Goal: Task Accomplishment & Management: Complete application form

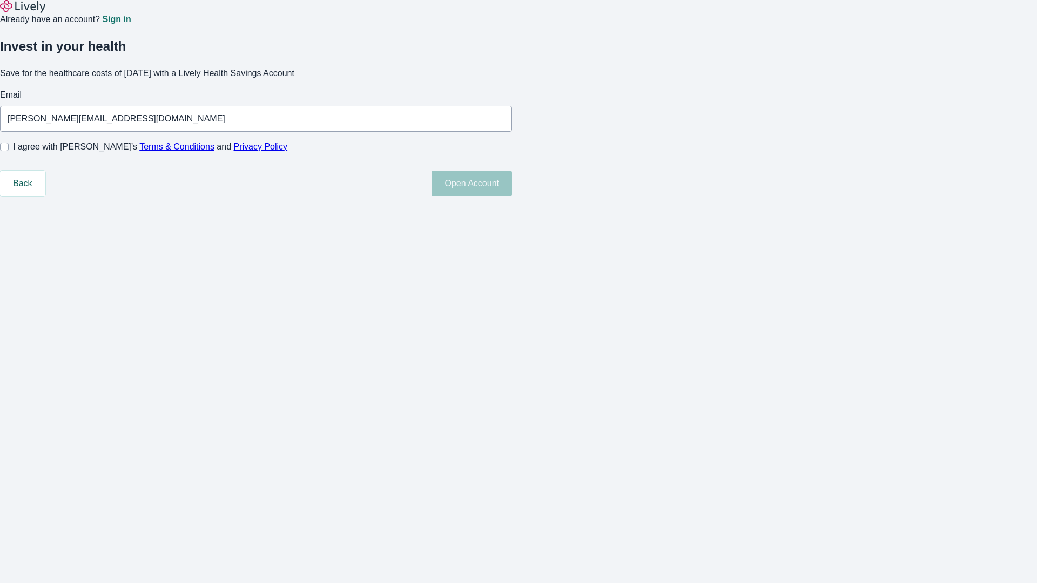
click at [9, 151] on input "I agree with Lively’s Terms & Conditions and Privacy Policy" at bounding box center [4, 147] width 9 height 9
checkbox input "true"
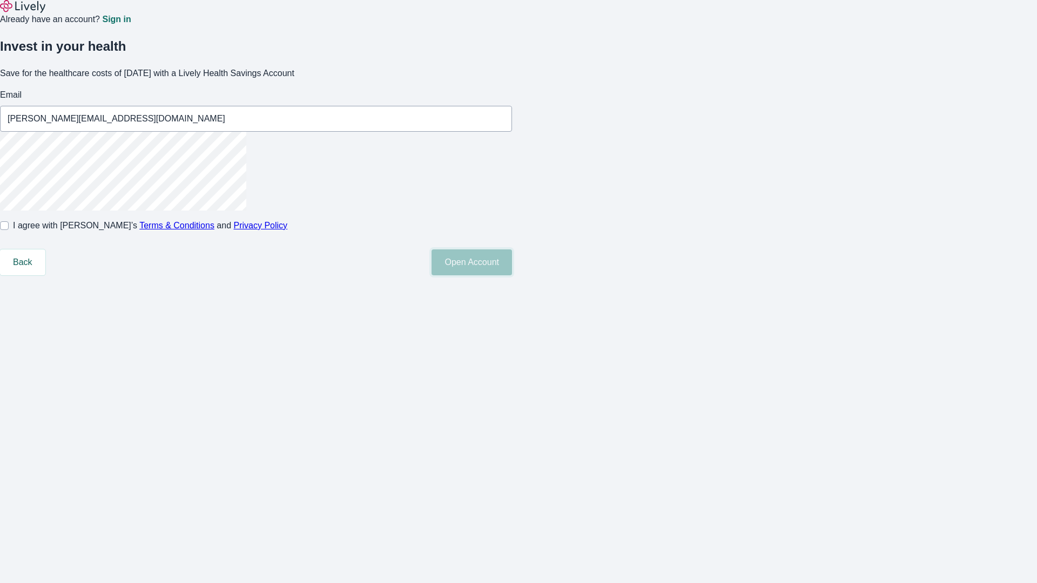
click at [512, 275] on button "Open Account" at bounding box center [471, 262] width 80 height 26
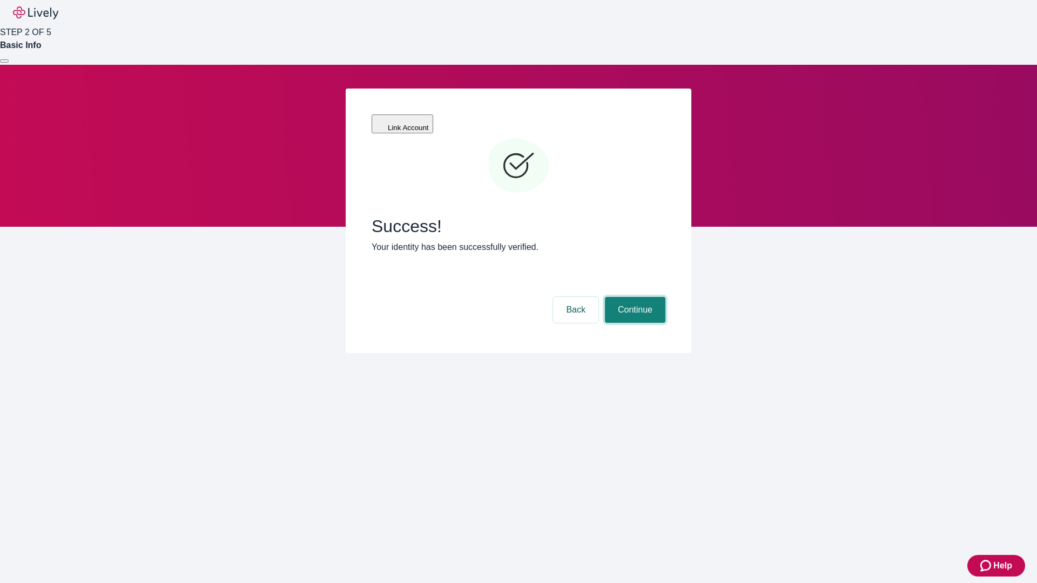
click at [633, 297] on button "Continue" at bounding box center [635, 310] width 60 height 26
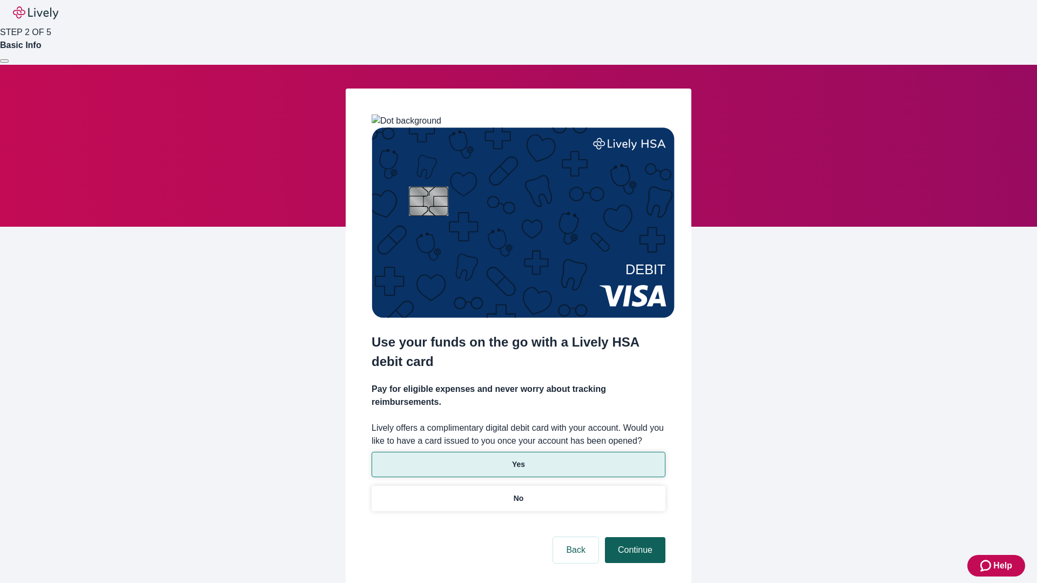
click at [518, 459] on p "Yes" at bounding box center [518, 464] width 13 height 11
click at [633, 537] on button "Continue" at bounding box center [635, 550] width 60 height 26
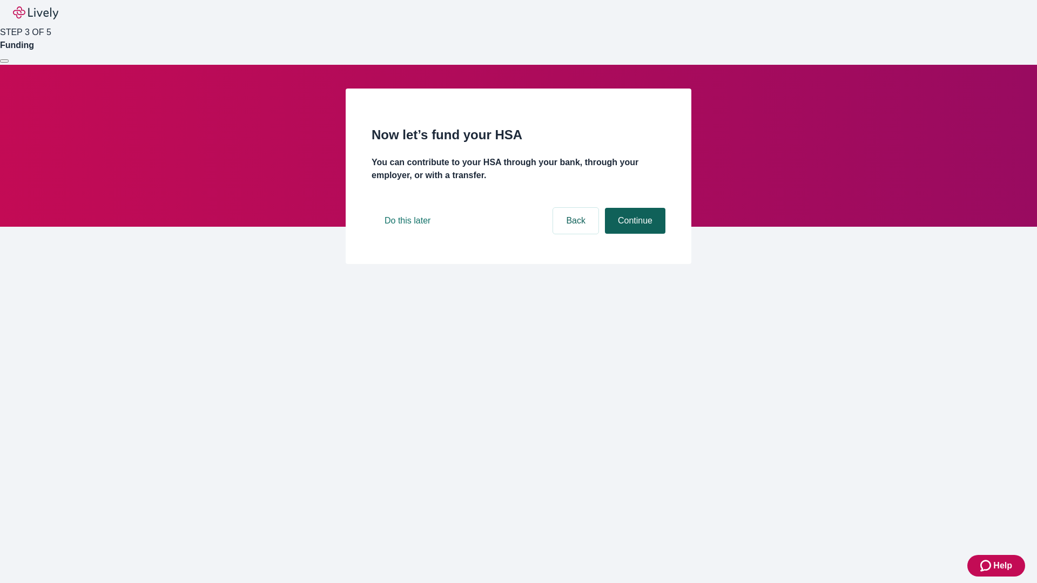
click at [633, 234] on button "Continue" at bounding box center [635, 221] width 60 height 26
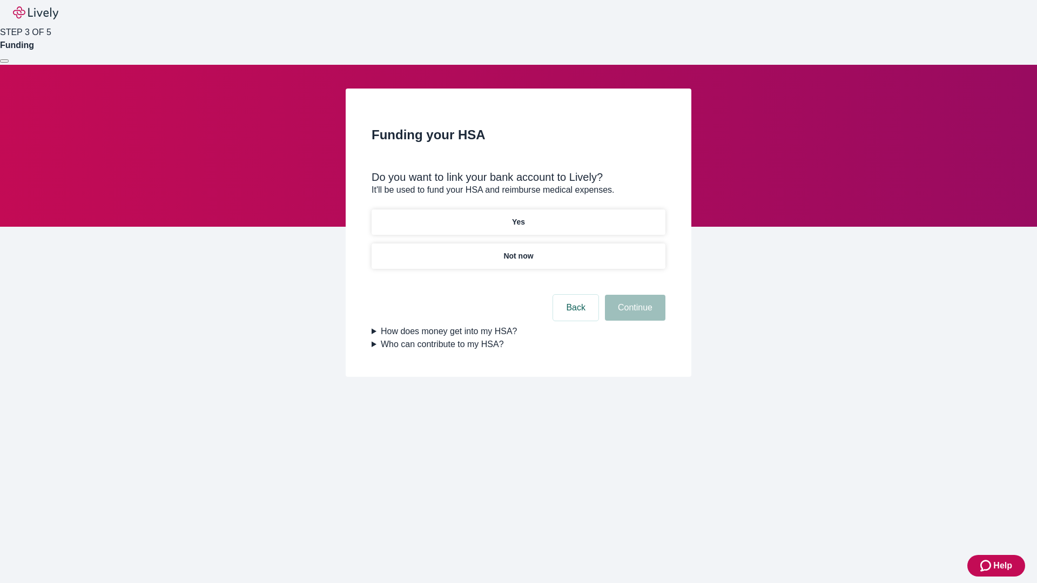
click at [518, 217] on p "Yes" at bounding box center [518, 222] width 13 height 11
click at [633, 295] on button "Continue" at bounding box center [635, 308] width 60 height 26
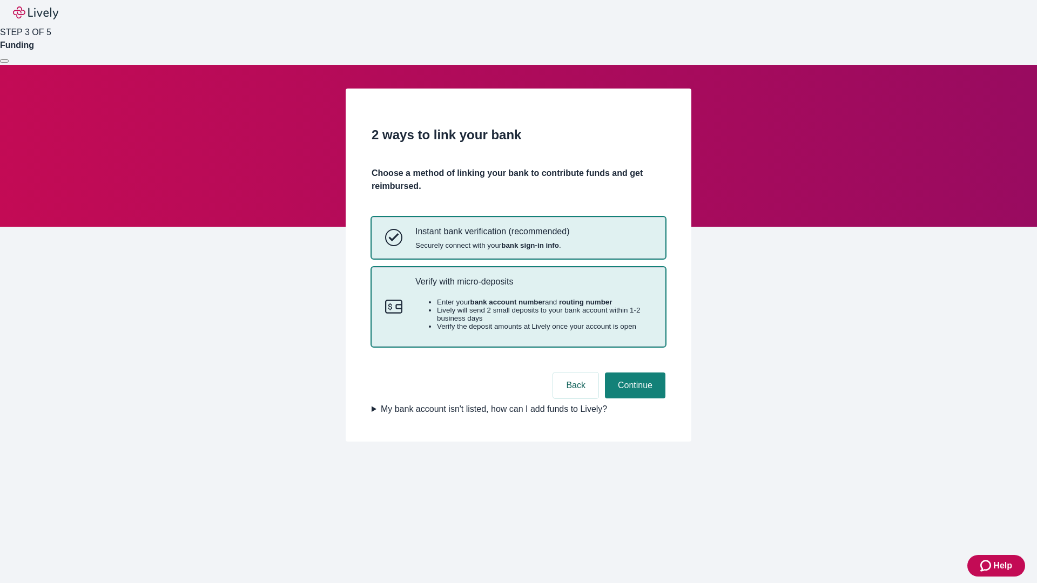
click at [533, 287] on p "Verify with micro-deposits" at bounding box center [533, 281] width 236 height 10
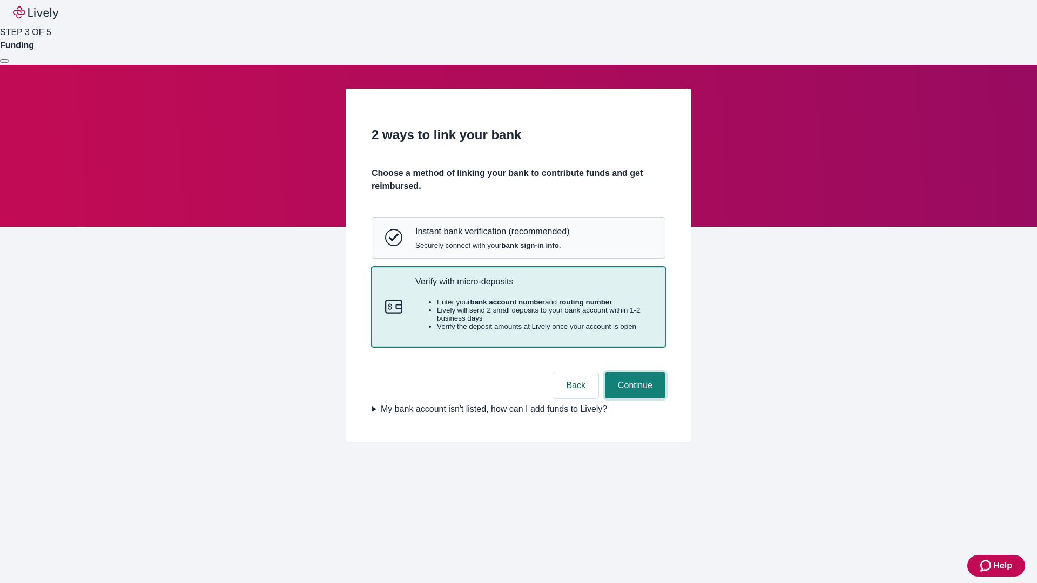
click at [633, 398] on button "Continue" at bounding box center [635, 386] width 60 height 26
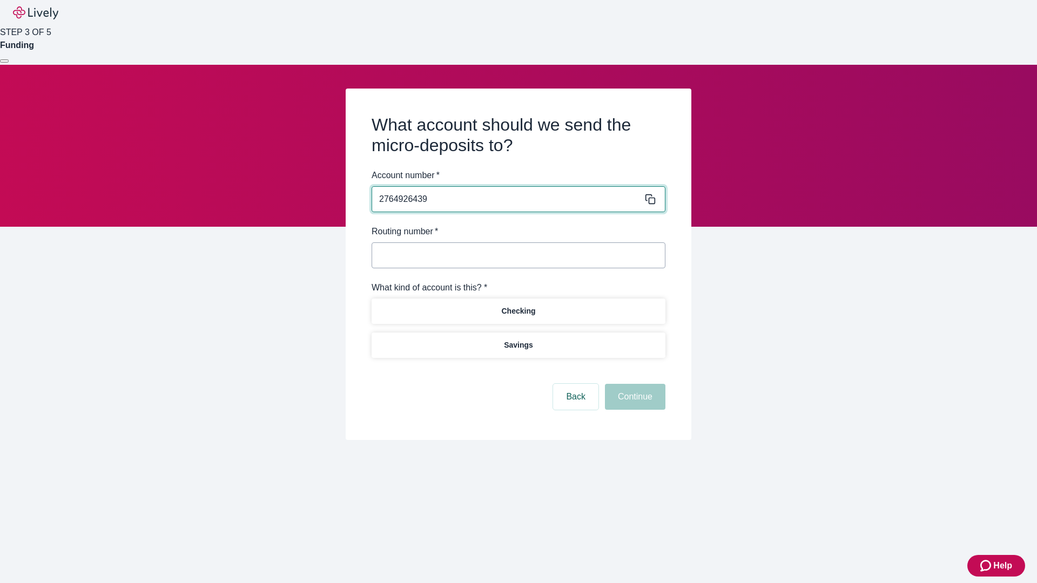
type input "2764926439"
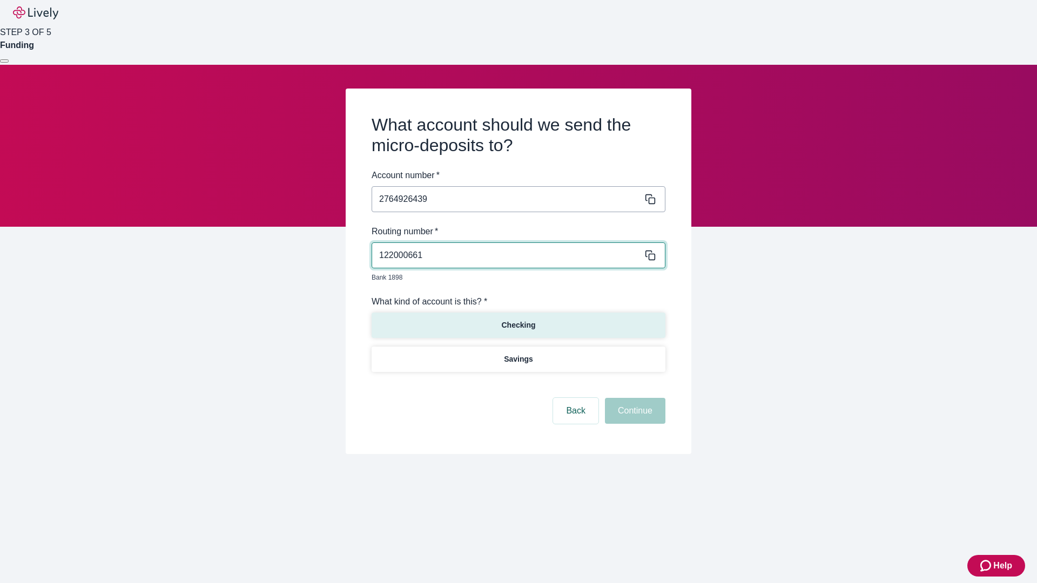
type input "122000661"
click at [518, 320] on p "Checking" at bounding box center [518, 325] width 34 height 11
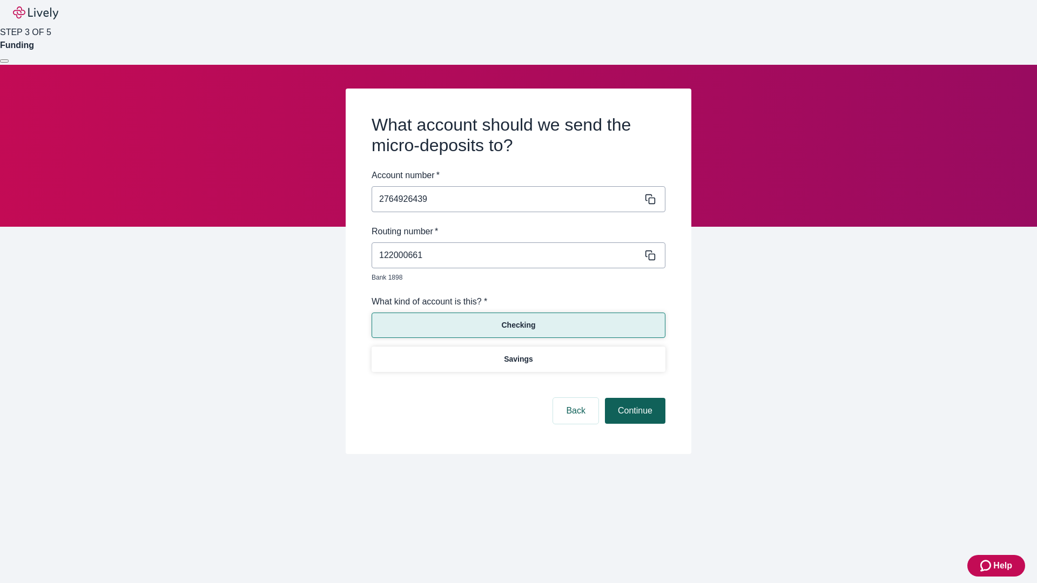
click at [633, 398] on button "Continue" at bounding box center [635, 411] width 60 height 26
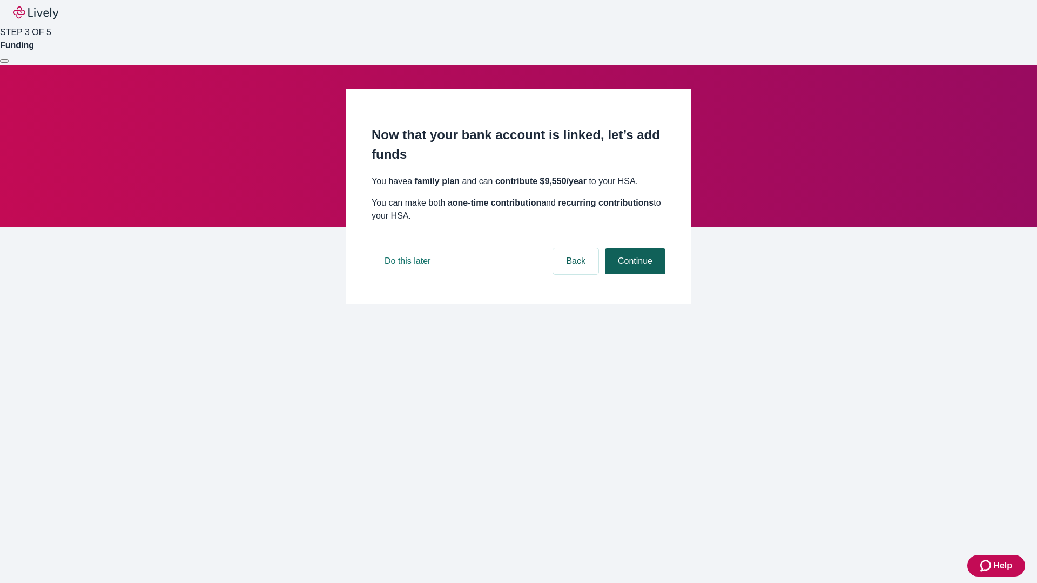
click at [633, 274] on button "Continue" at bounding box center [635, 261] width 60 height 26
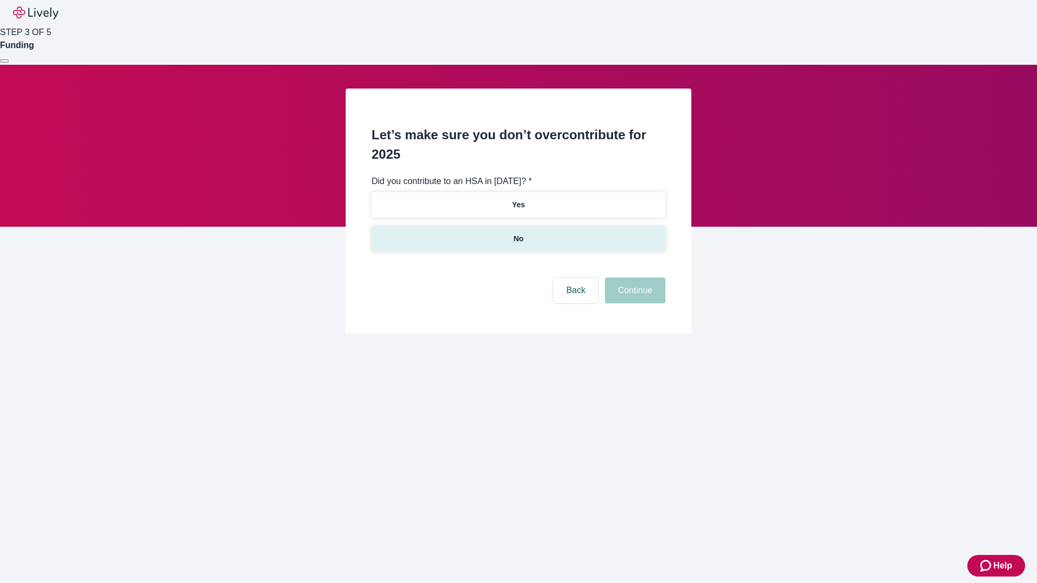
click at [518, 233] on p "No" at bounding box center [518, 238] width 10 height 11
click at [633, 278] on button "Continue" at bounding box center [635, 291] width 60 height 26
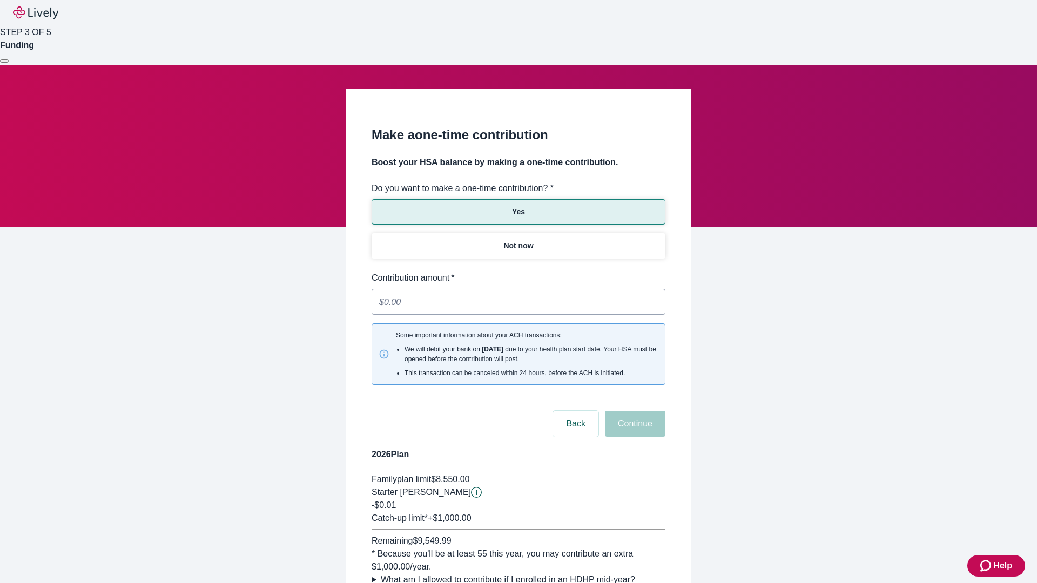
type input "0.01"
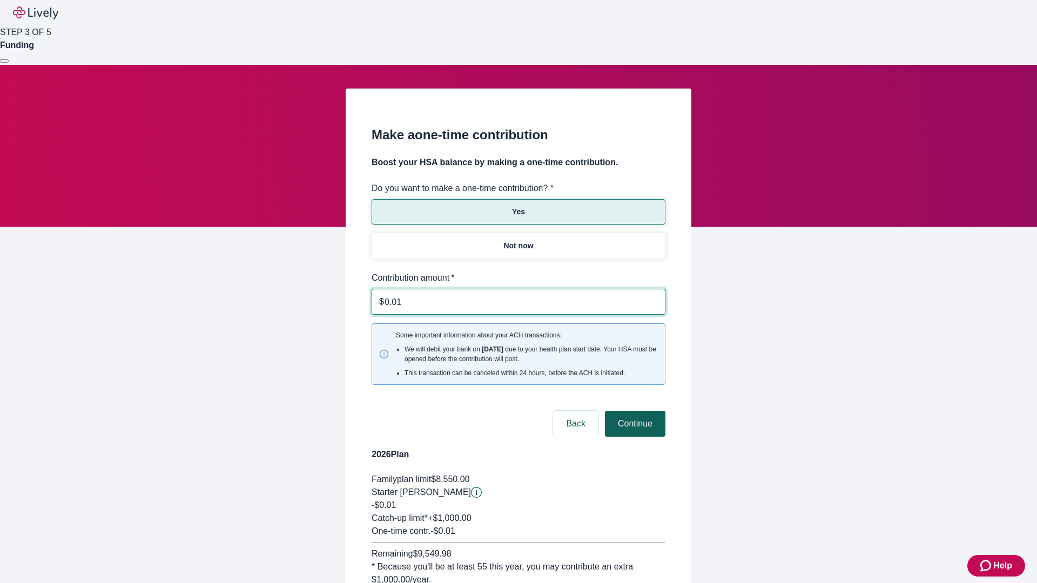
click at [633, 411] on button "Continue" at bounding box center [635, 424] width 60 height 26
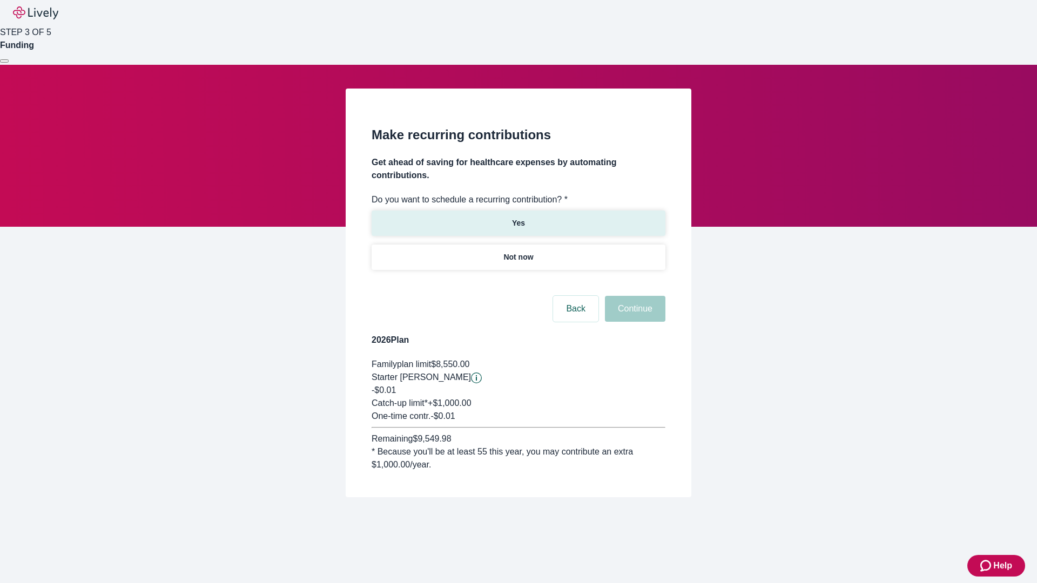
click at [518, 218] on p "Yes" at bounding box center [518, 223] width 13 height 11
click at [518, 283] on body "Help STEP 3 OF 5 Funding Make recurring contributions Get ahead of saving for h…" at bounding box center [518, 274] width 1037 height 549
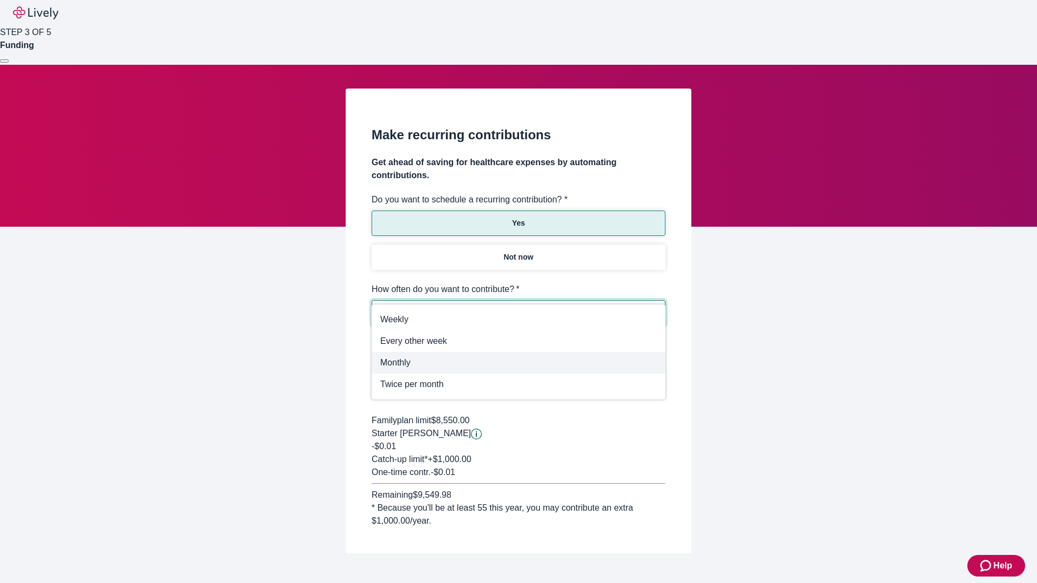
click at [518, 363] on span "Monthly" at bounding box center [518, 362] width 276 height 13
type input "Monthly"
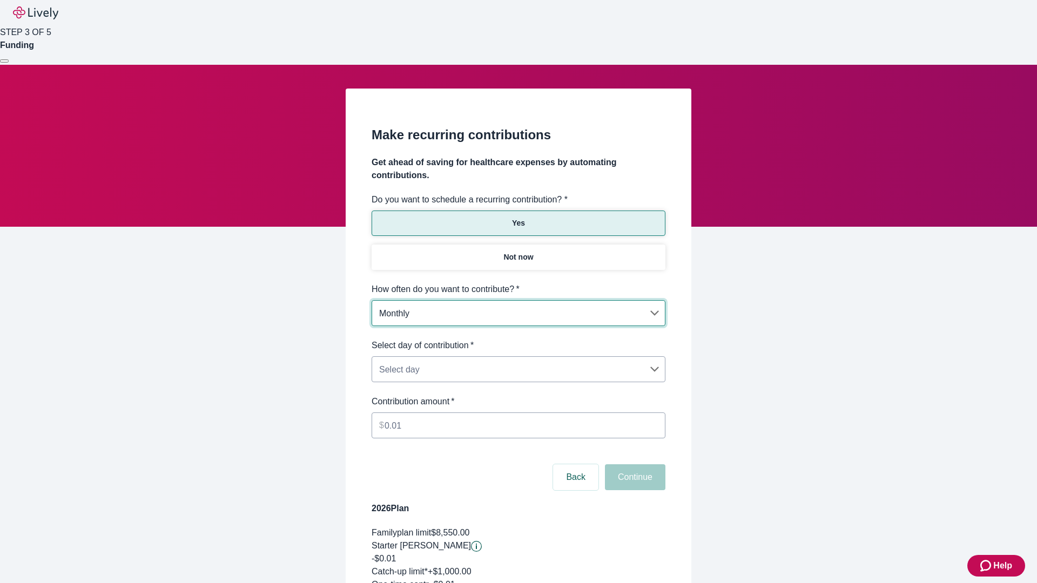
click at [518, 339] on body "Help STEP 3 OF 5 Funding Make recurring contributions Get ahead of saving for h…" at bounding box center [518, 359] width 1037 height 718
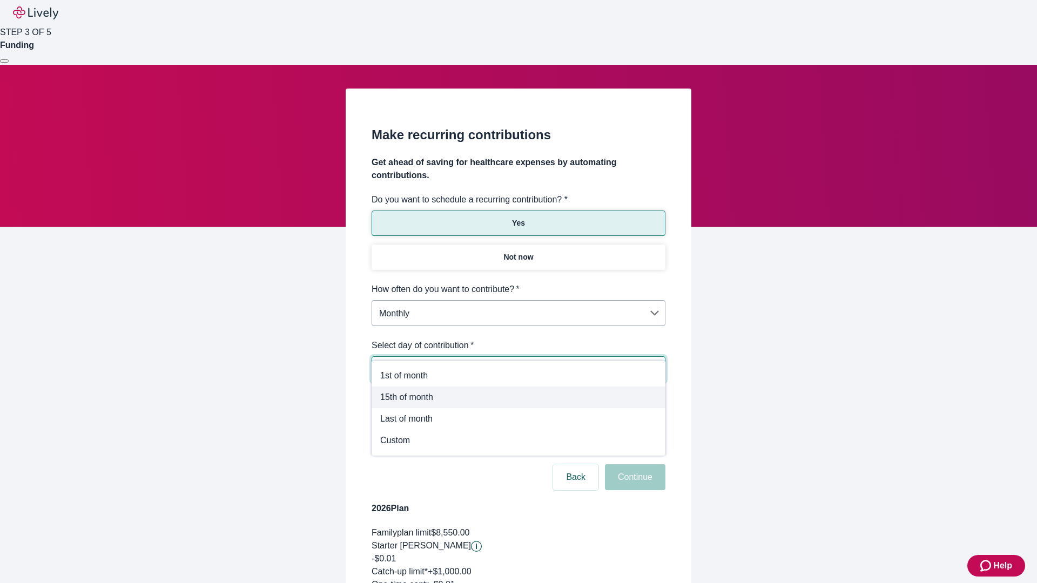
click at [518, 397] on span "15th of month" at bounding box center [518, 397] width 276 height 13
type input "Monthly15th"
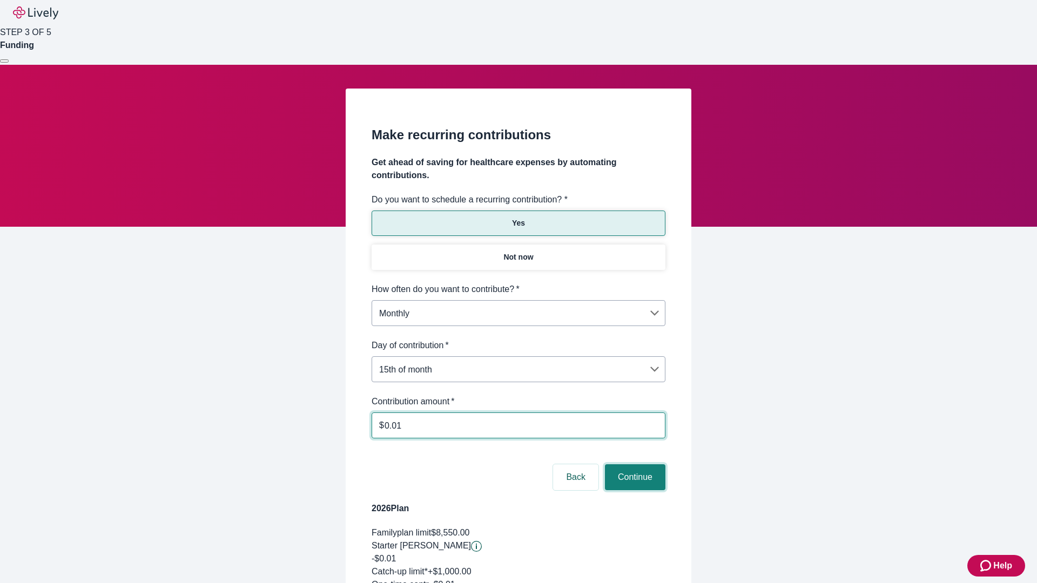
click at [633, 464] on button "Continue" at bounding box center [635, 477] width 60 height 26
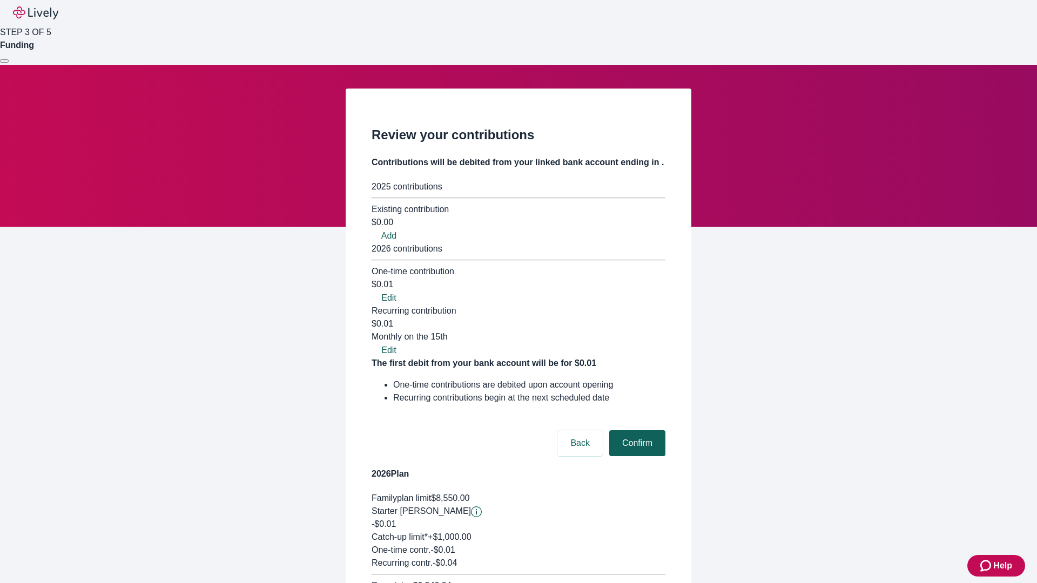
click at [635, 430] on button "Confirm" at bounding box center [637, 443] width 56 height 26
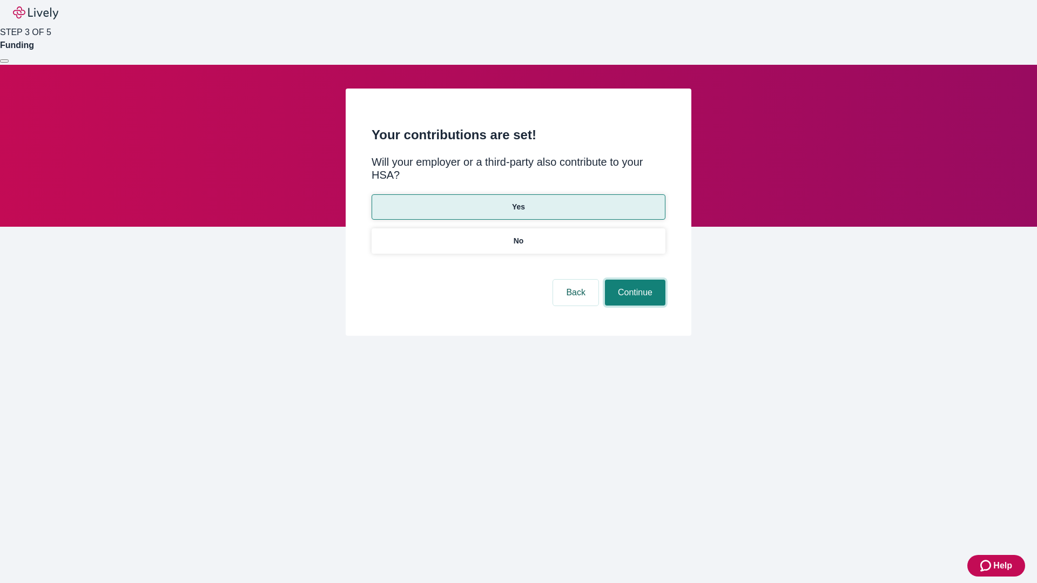
click at [633, 280] on button "Continue" at bounding box center [635, 293] width 60 height 26
